Goal: Use online tool/utility: Use online tool/utility

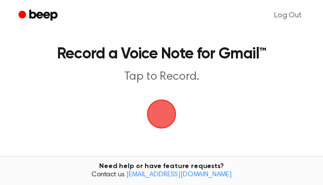
click at [71, 119] on main "Record a Voice Note for Gmail™ Tap to Record. Tired of copying and pasting? Use…" at bounding box center [161, 141] width 323 height 282
click at [166, 112] on span "button" at bounding box center [161, 114] width 50 height 50
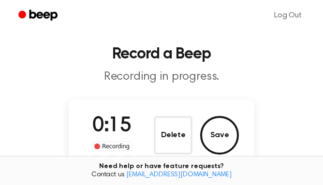
click at [71, 79] on p "Recording in progress." at bounding box center [162, 77] width 300 height 15
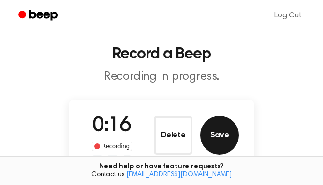
click at [213, 130] on button "Save" at bounding box center [219, 135] width 39 height 39
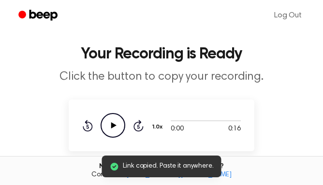
click at [111, 118] on icon "Play Audio" at bounding box center [113, 125] width 25 height 25
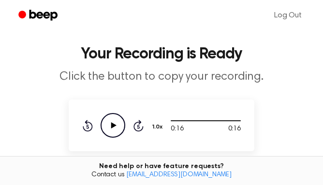
click at [91, 126] on icon at bounding box center [88, 126] width 10 height 12
click at [112, 125] on icon at bounding box center [113, 125] width 5 height 6
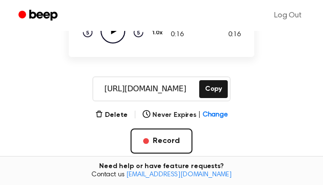
scroll to position [92, 0]
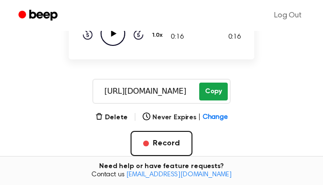
click at [213, 95] on button "Copy" at bounding box center [213, 92] width 29 height 18
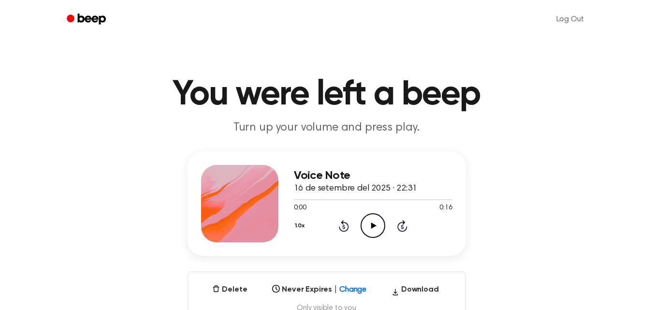
click at [282, 57] on main "You were left a beep Turn up your volume and press play. Voice Note 16 de setem…" at bounding box center [326, 310] width 653 height 621
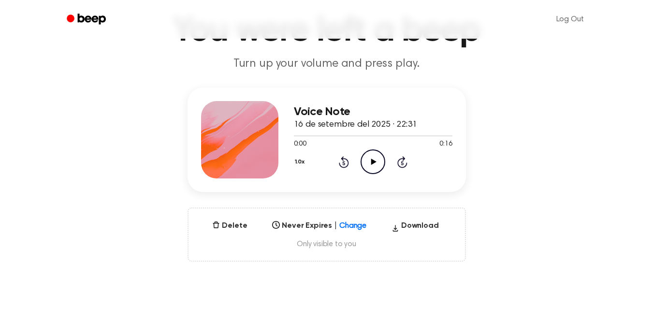
scroll to position [63, 0]
click at [366, 165] on icon "Play Audio" at bounding box center [373, 162] width 25 height 25
